Goal: Task Accomplishment & Management: Manage account settings

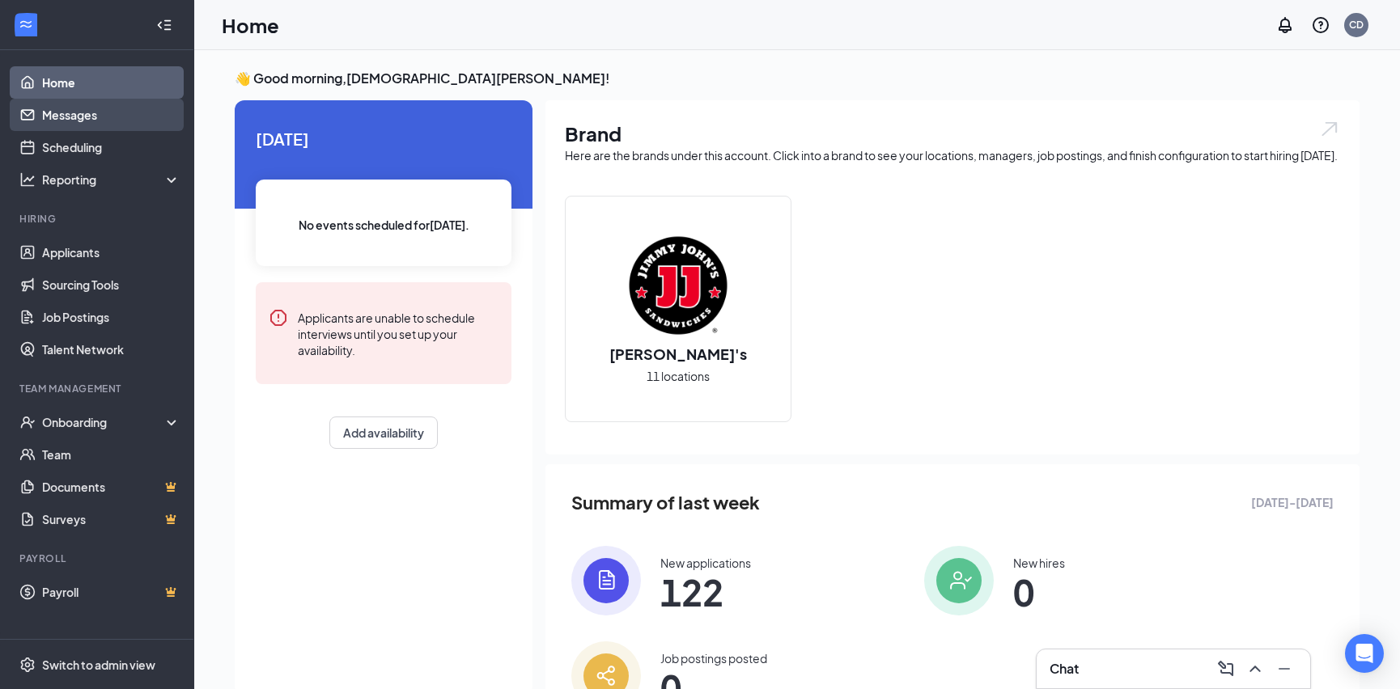
click at [83, 112] on link "Messages" at bounding box center [111, 115] width 138 height 32
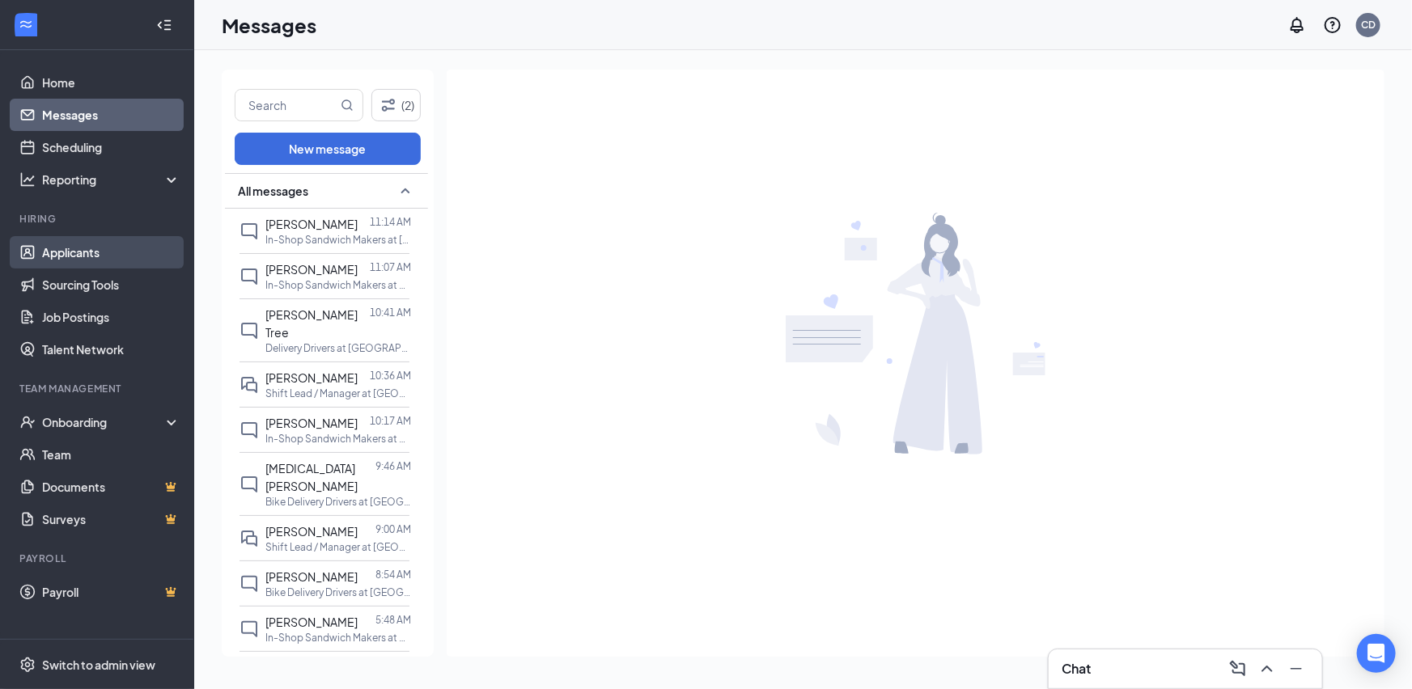
click at [104, 254] on link "Applicants" at bounding box center [111, 252] width 138 height 32
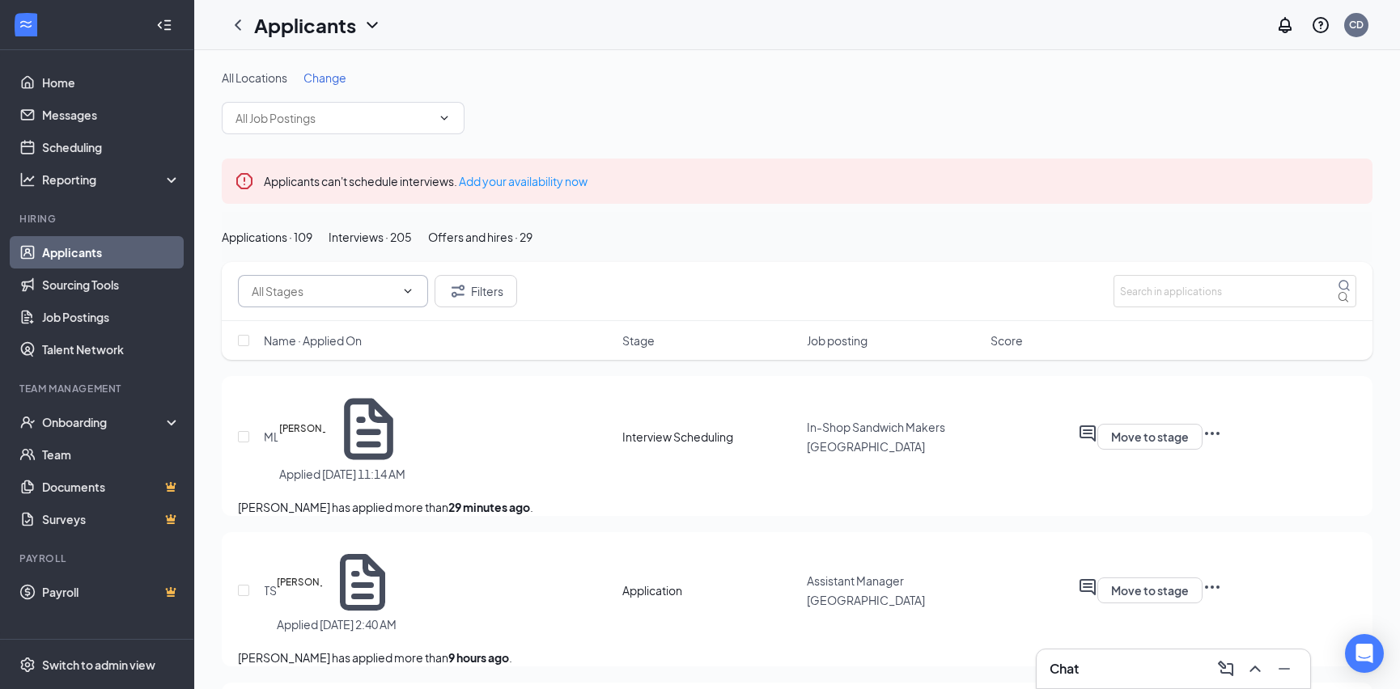
click at [393, 300] on input "text" at bounding box center [323, 291] width 143 height 18
click at [312, 358] on div "Application (4)" at bounding box center [274, 349] width 74 height 18
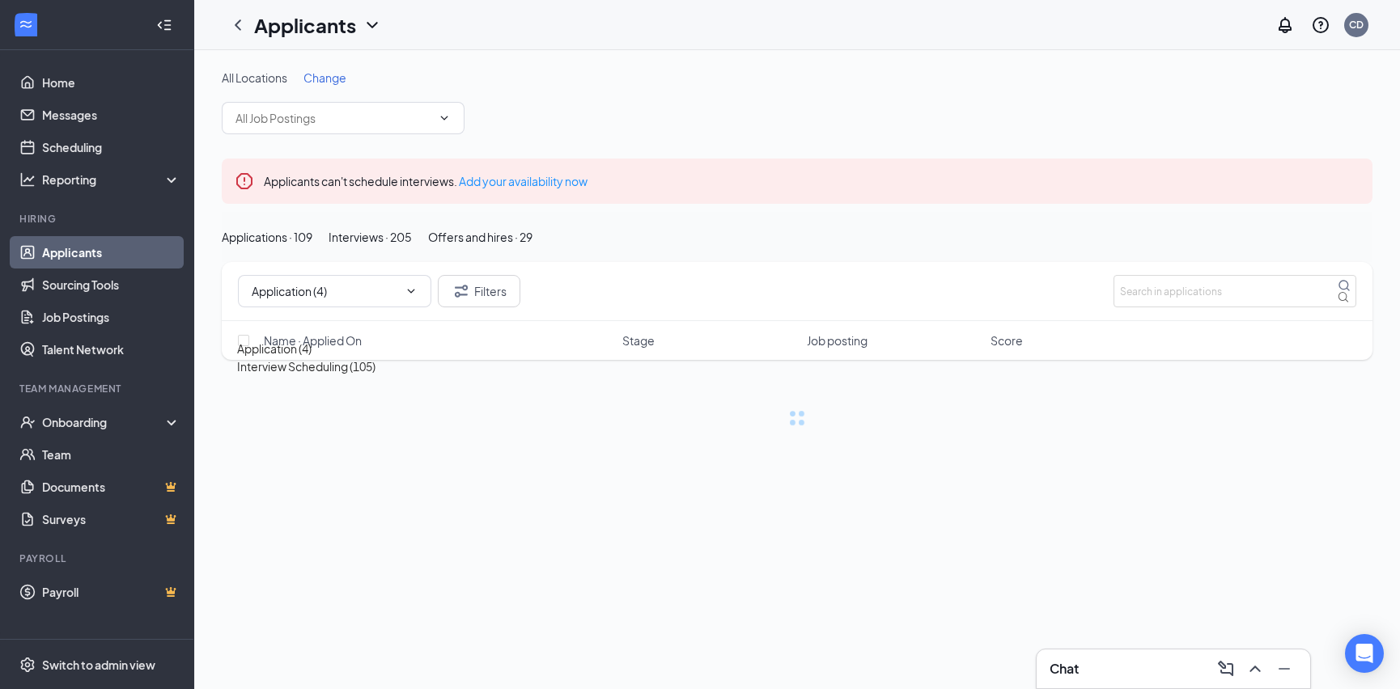
type input "Application (4)"
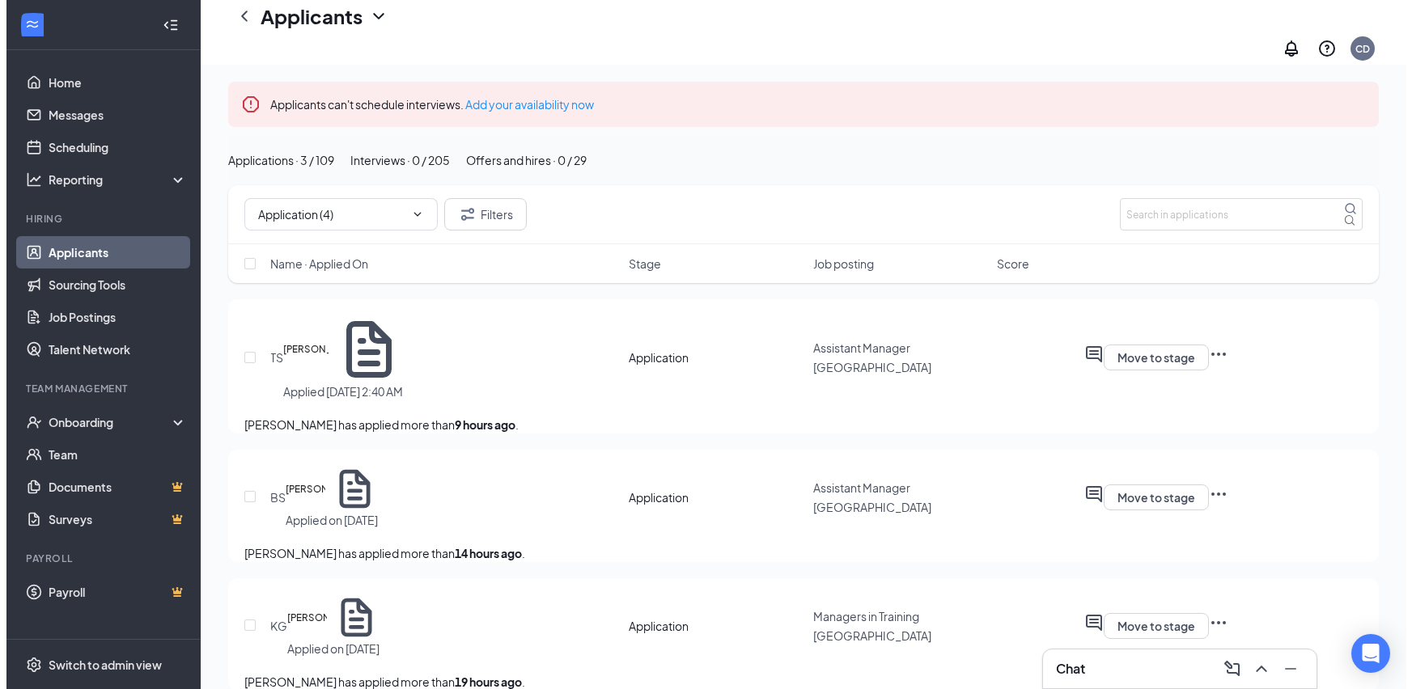
scroll to position [96, 0]
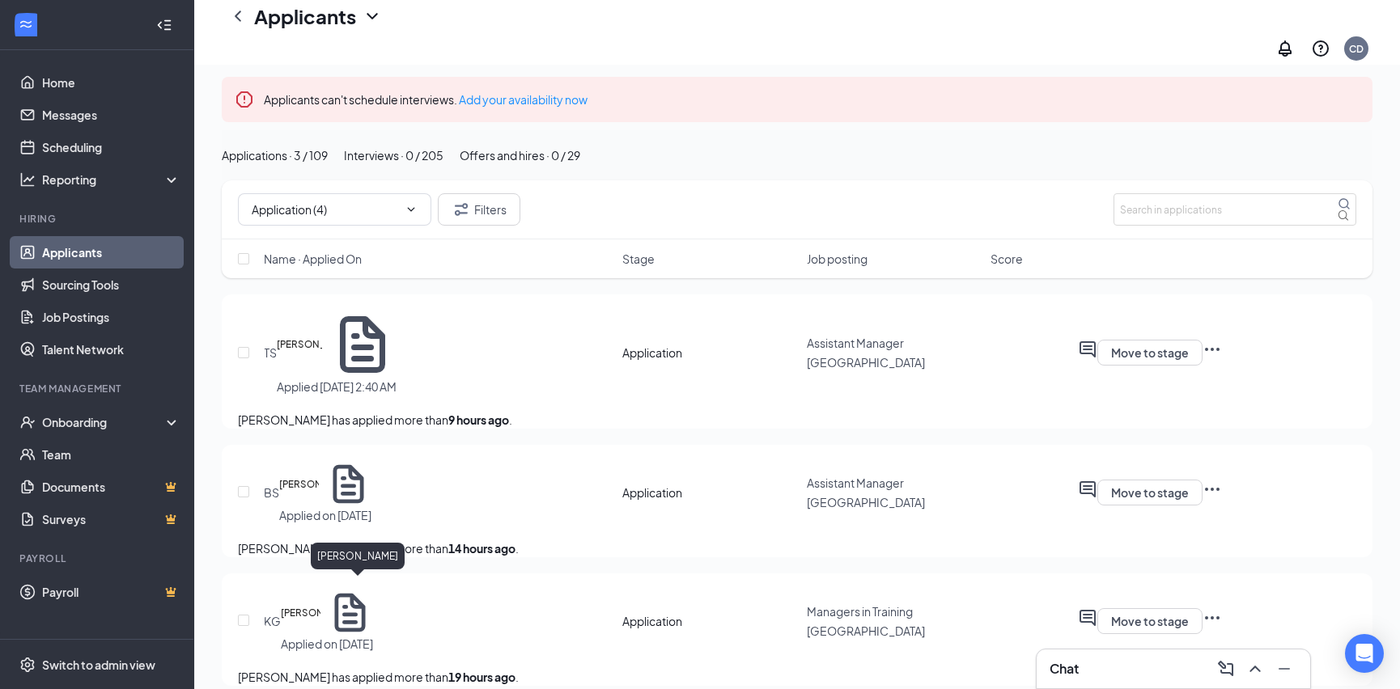
click at [320, 605] on h5 "[PERSON_NAME]" at bounding box center [301, 613] width 40 height 16
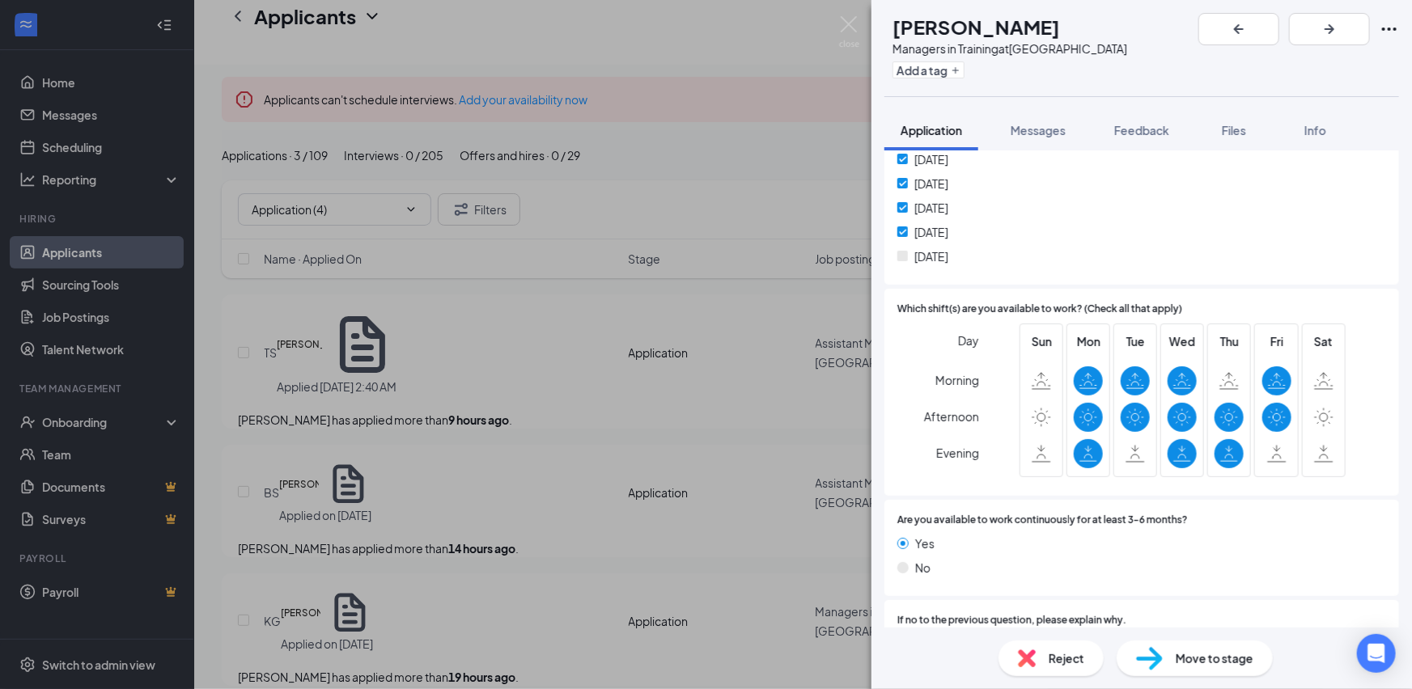
scroll to position [1029, 0]
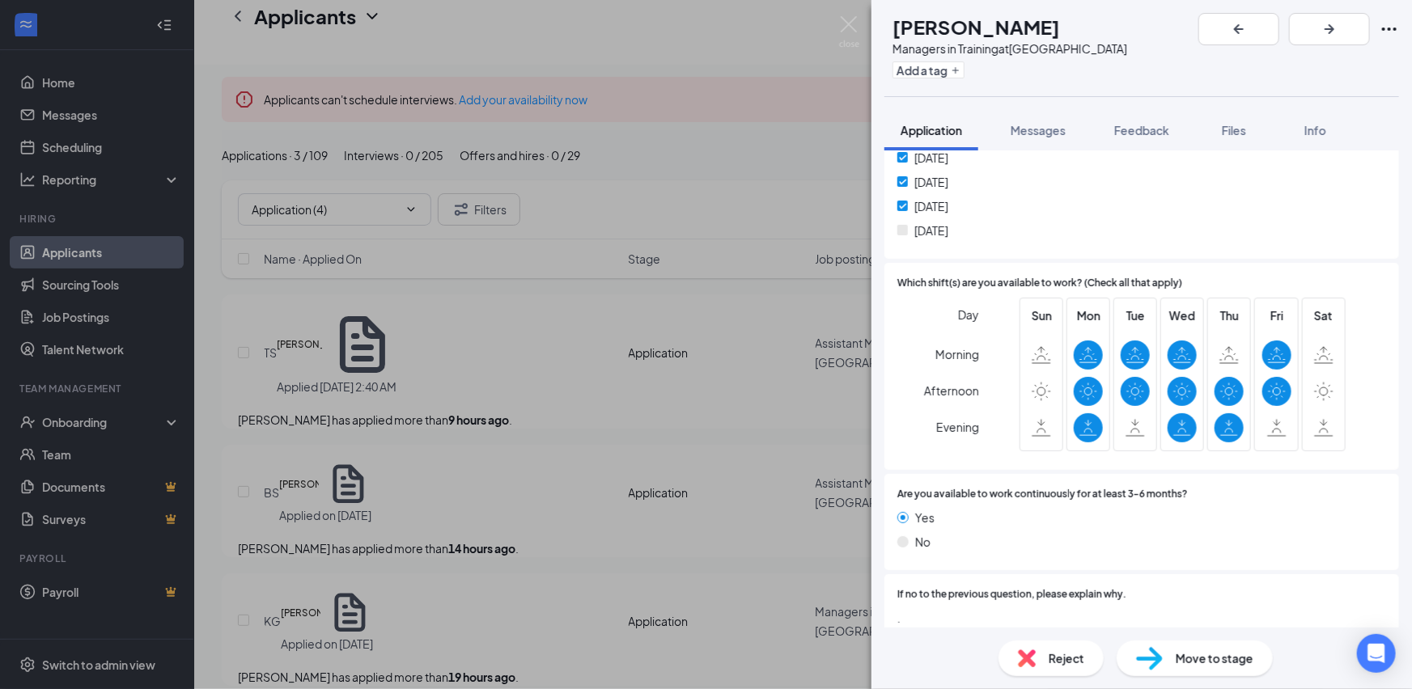
click at [1062, 656] on span "Reject" at bounding box center [1067, 659] width 36 height 18
checkbox input "true"
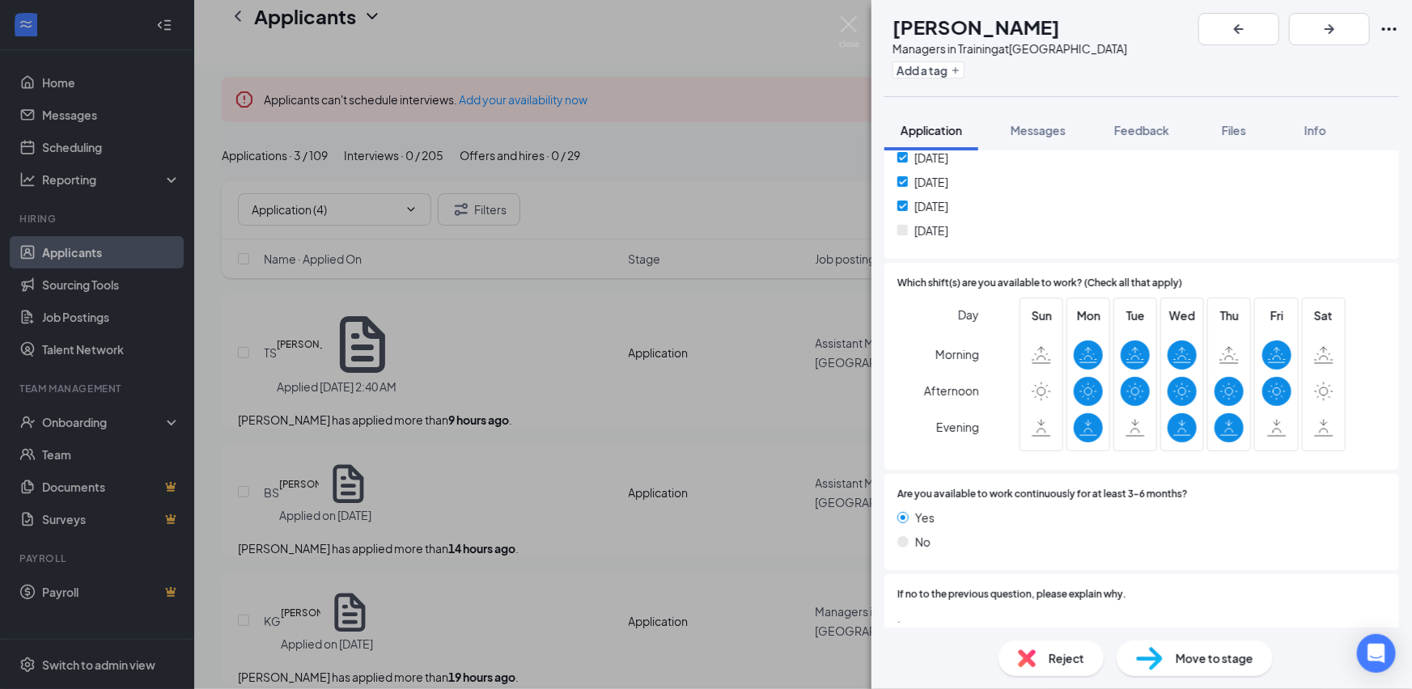
scroll to position [91, 0]
checkbox input "true"
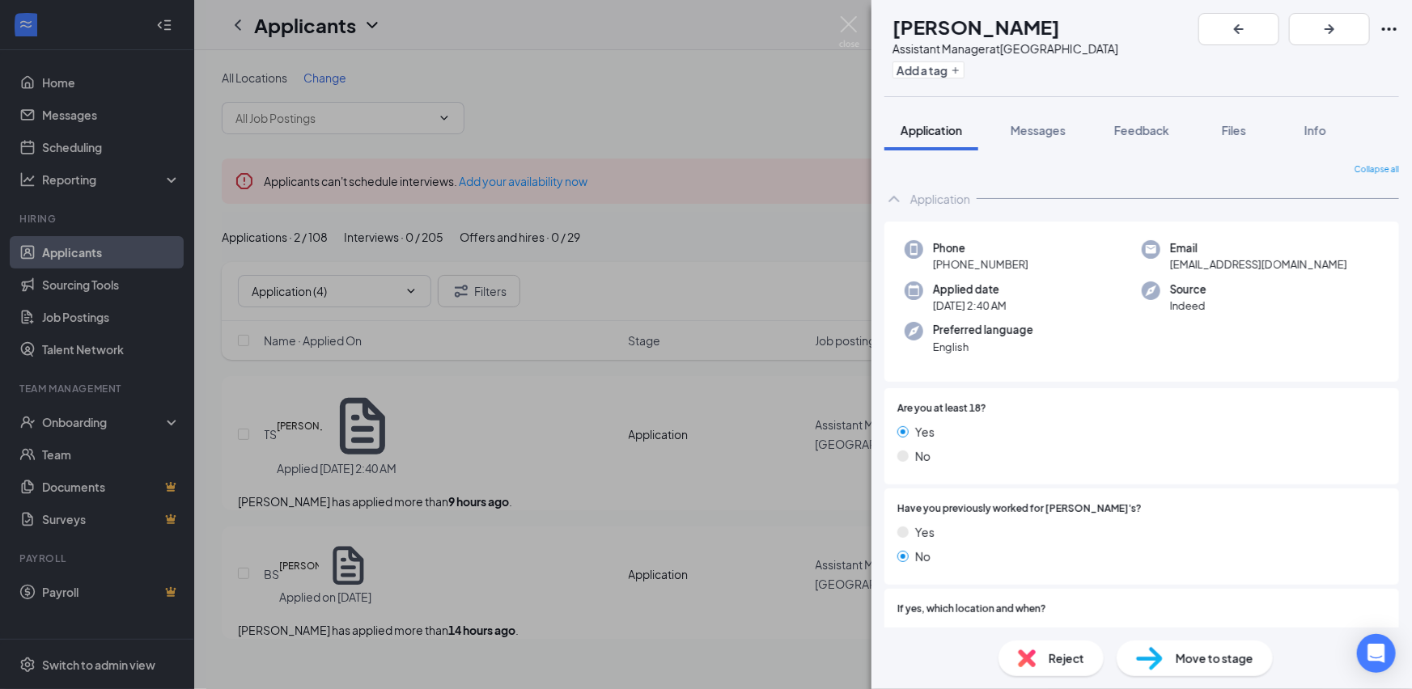
click at [547, 586] on div "TS [PERSON_NAME] Assistant Manager at [GEOGRAPHIC_DATA] Add a tag Application M…" at bounding box center [706, 344] width 1412 height 689
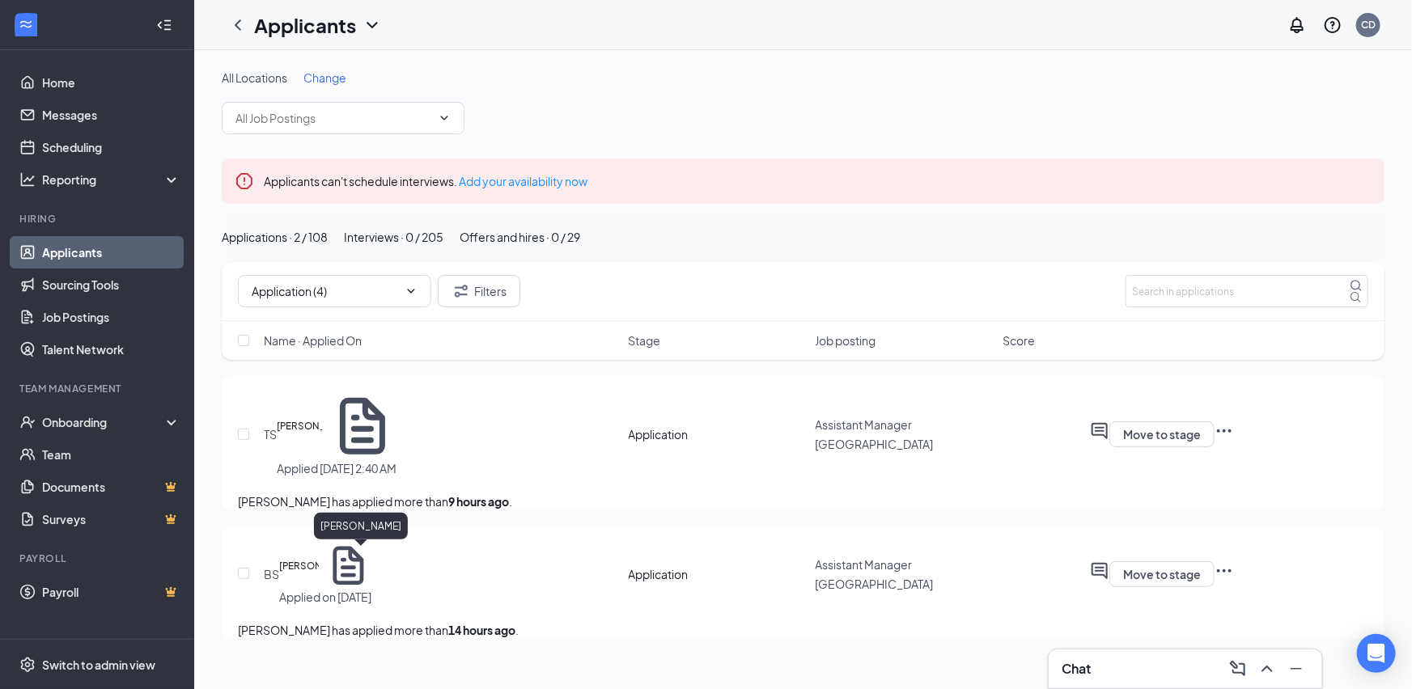
click at [319, 558] on h5 "[PERSON_NAME]" at bounding box center [299, 566] width 40 height 16
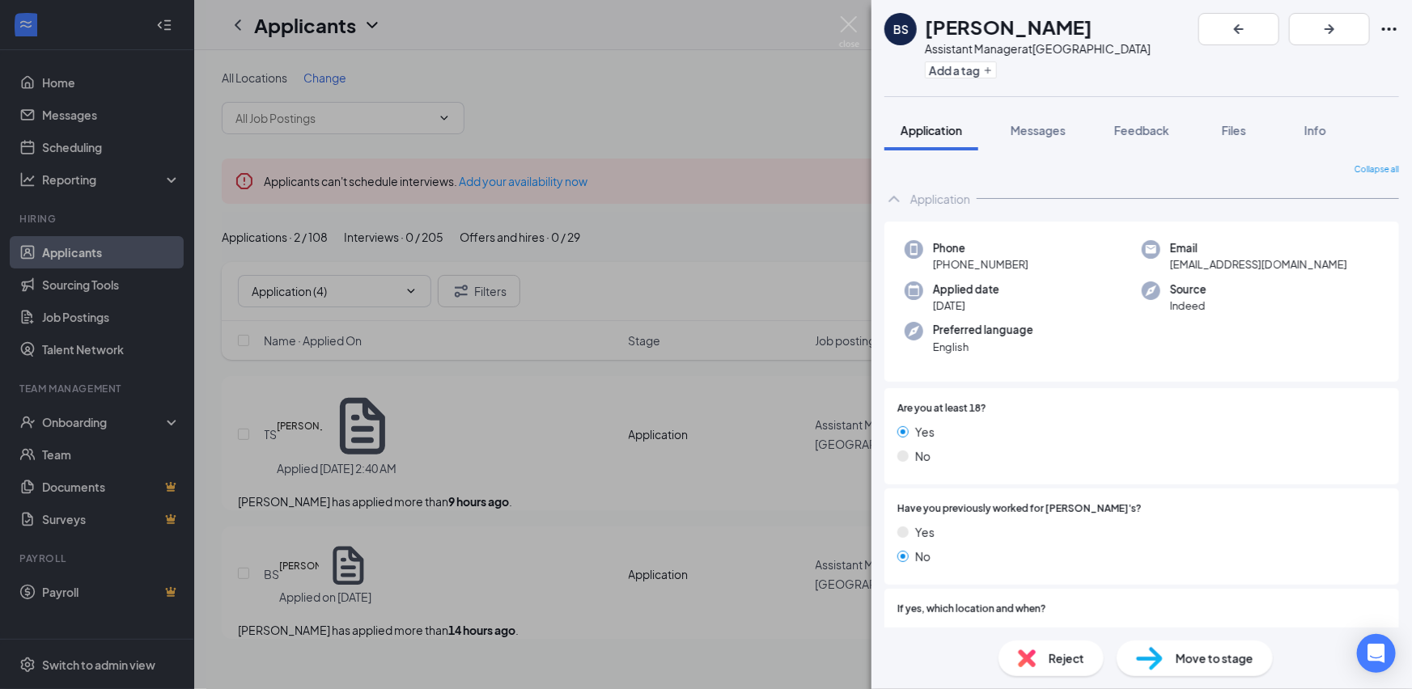
click at [1076, 659] on span "Reject" at bounding box center [1067, 659] width 36 height 18
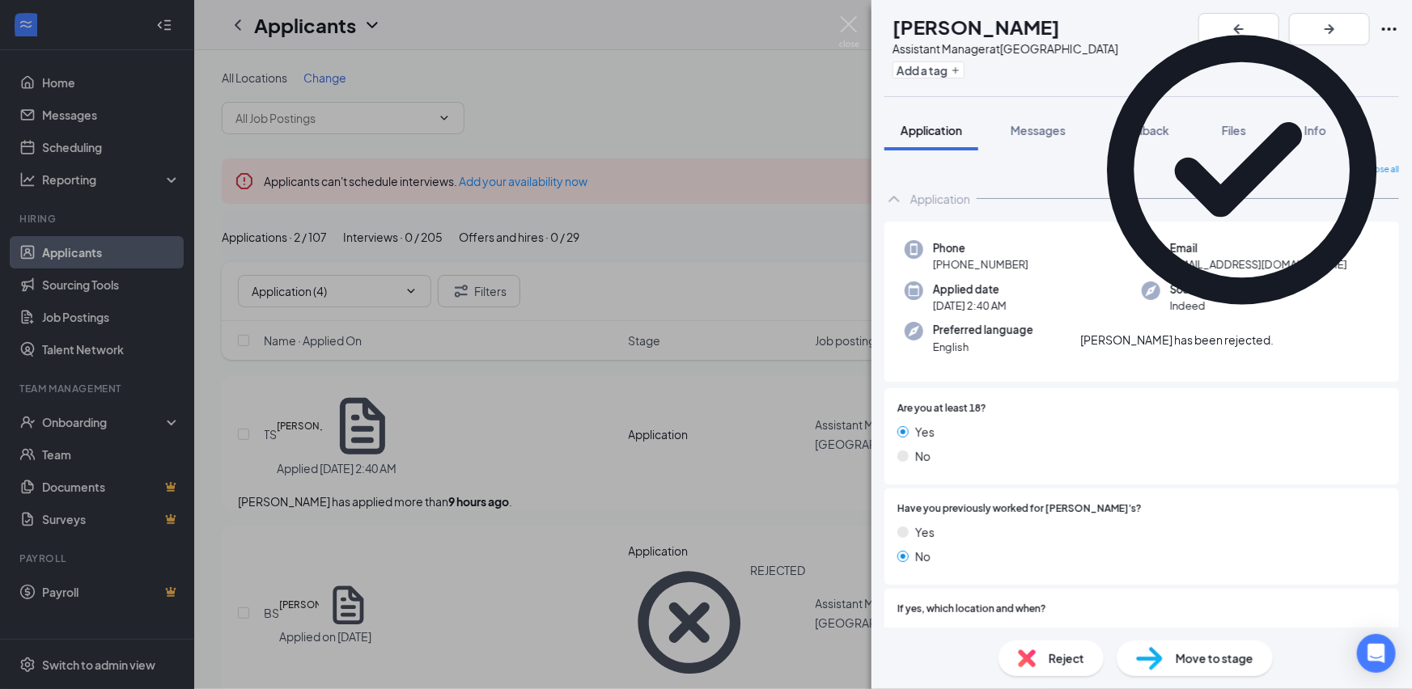
click at [459, 481] on div "TS [PERSON_NAME] Assistant Manager at [GEOGRAPHIC_DATA] Add a tag Application M…" at bounding box center [706, 344] width 1412 height 689
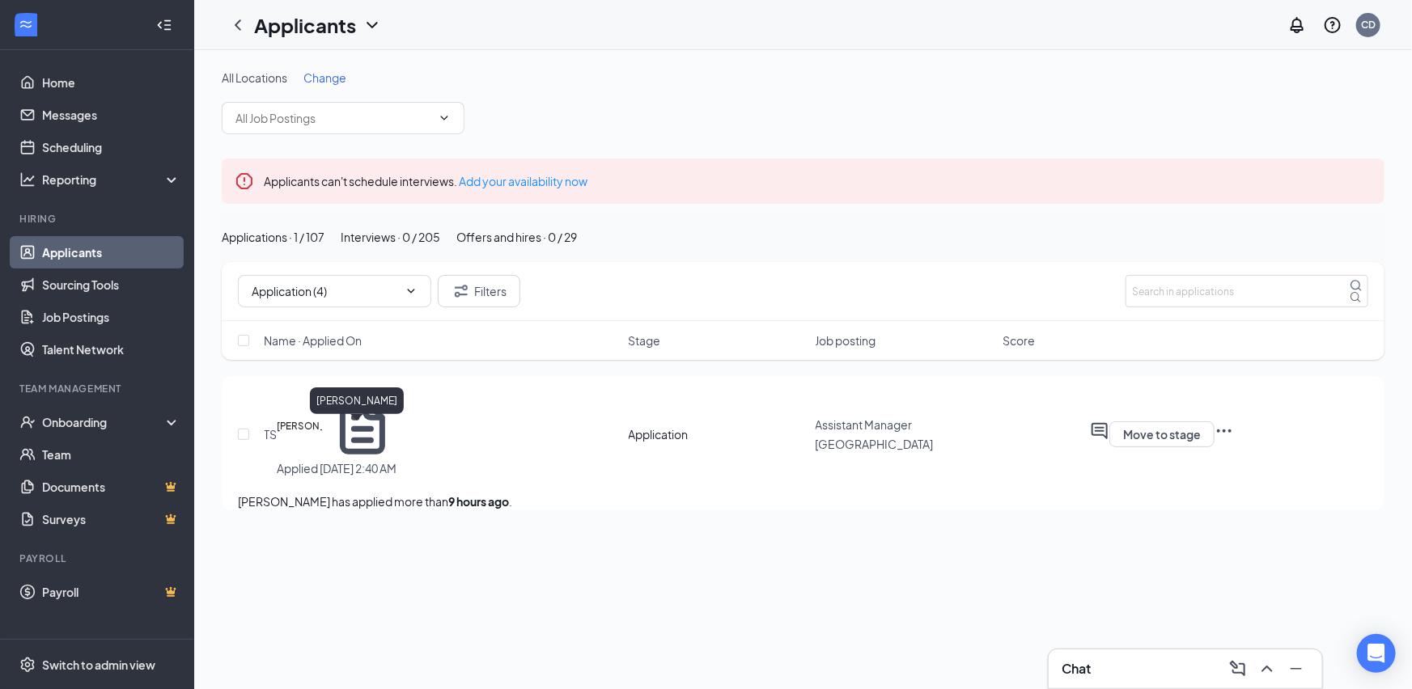
click at [322, 435] on h5 "[PERSON_NAME]" at bounding box center [299, 426] width 45 height 16
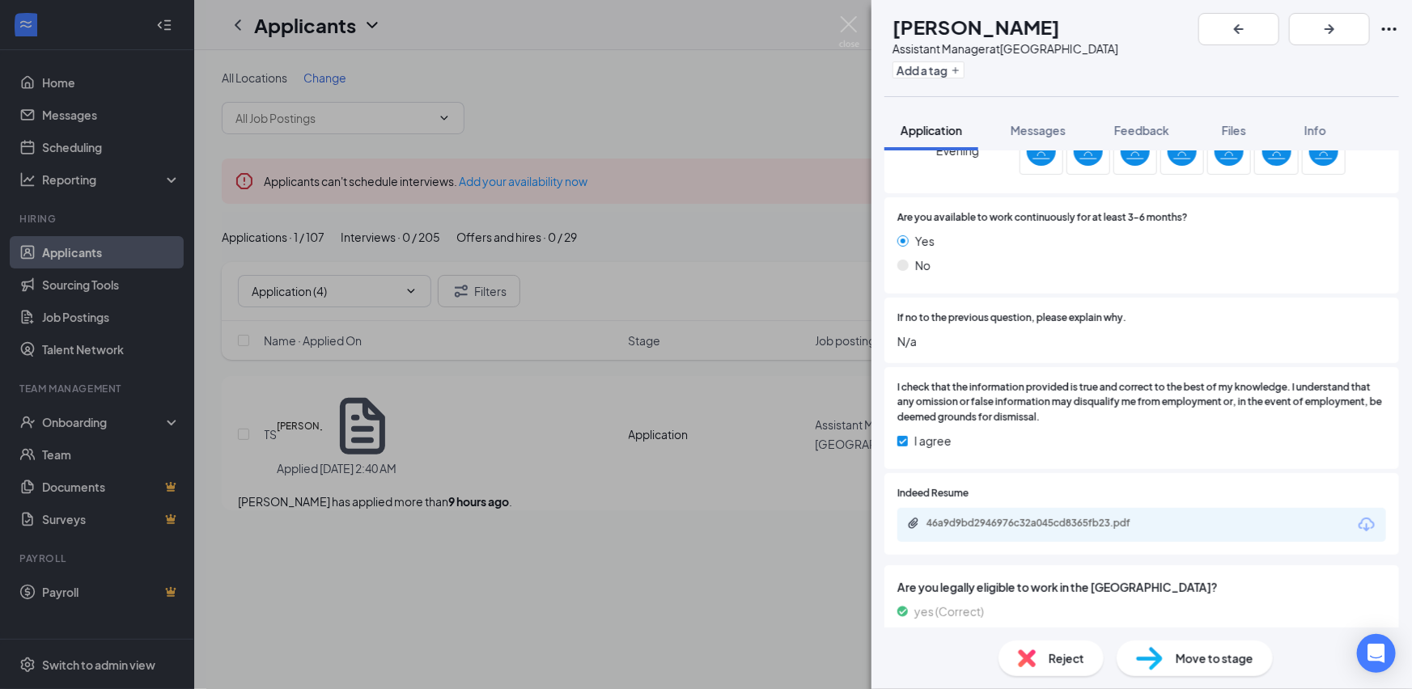
scroll to position [1346, 0]
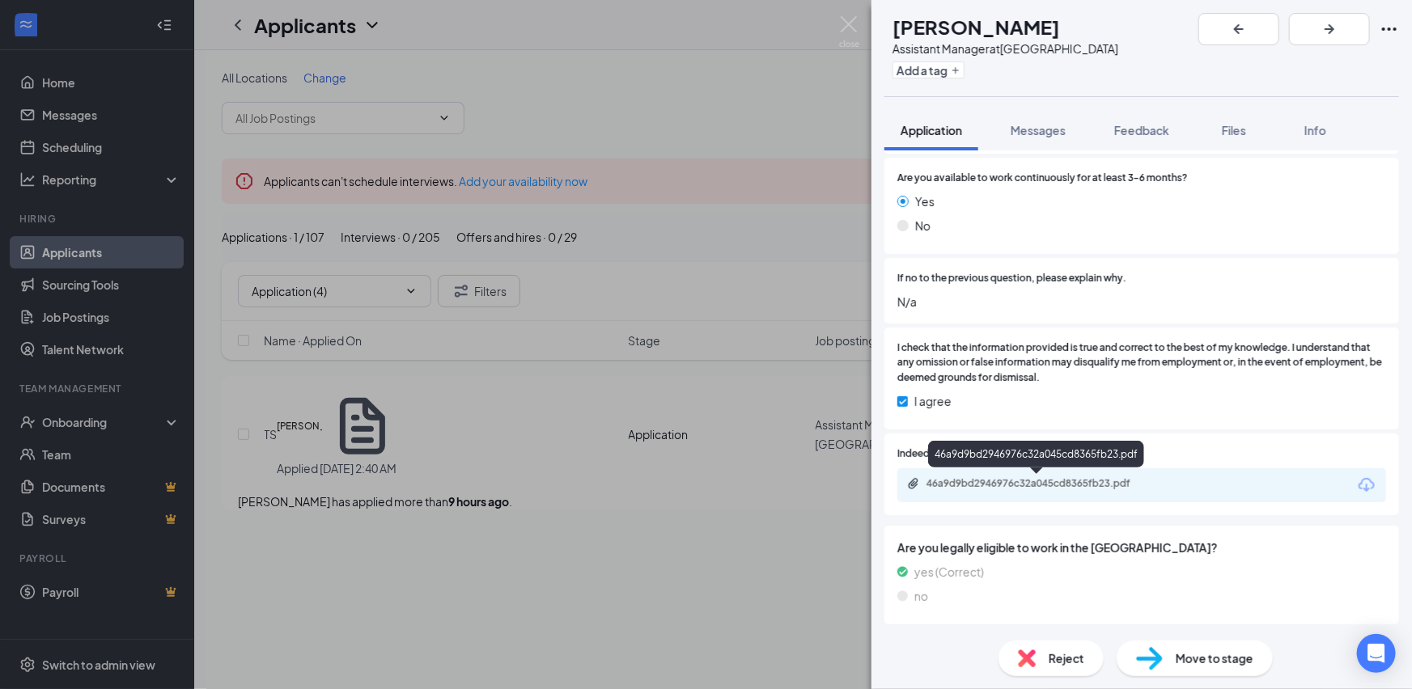
click at [1098, 483] on div "46a9d9bd2946976c32a045cd8365fb23.pdf" at bounding box center [1040, 483] width 227 height 13
